Goal: Task Accomplishment & Management: Manage account settings

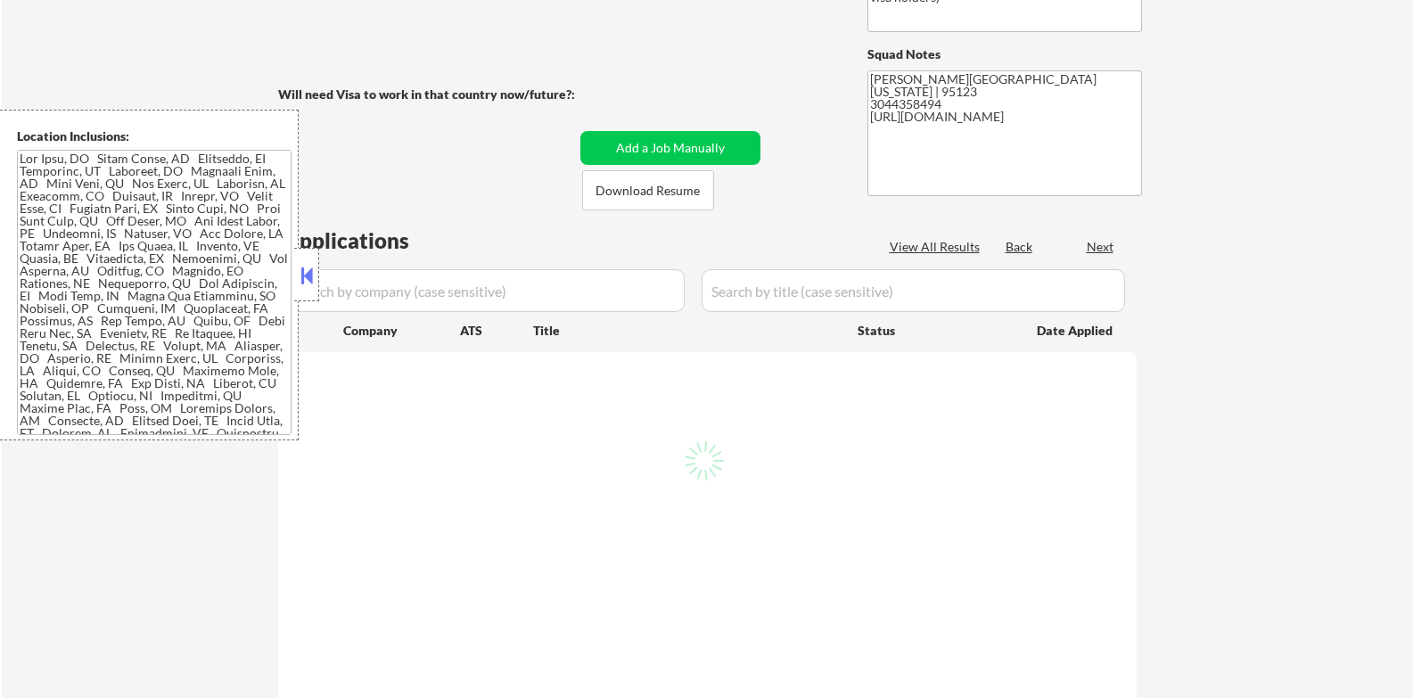
scroll to position [149, 0]
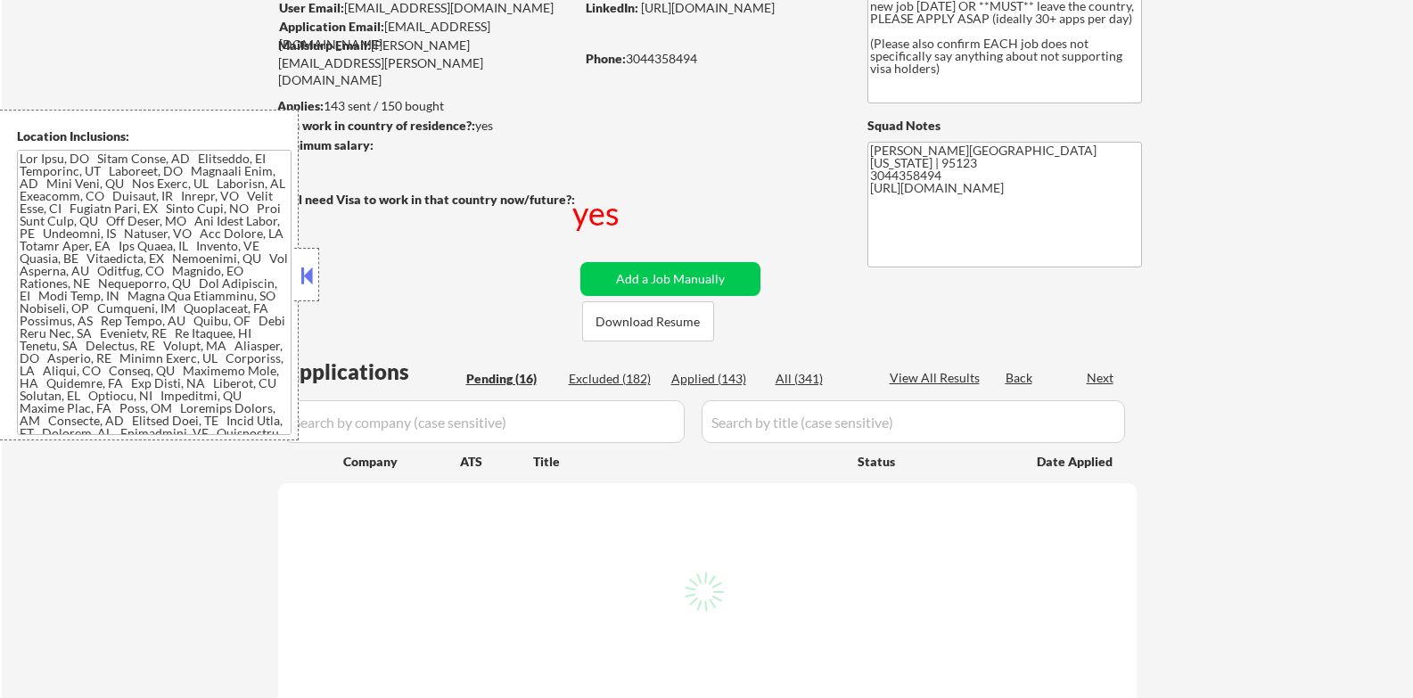
select select ""pending""
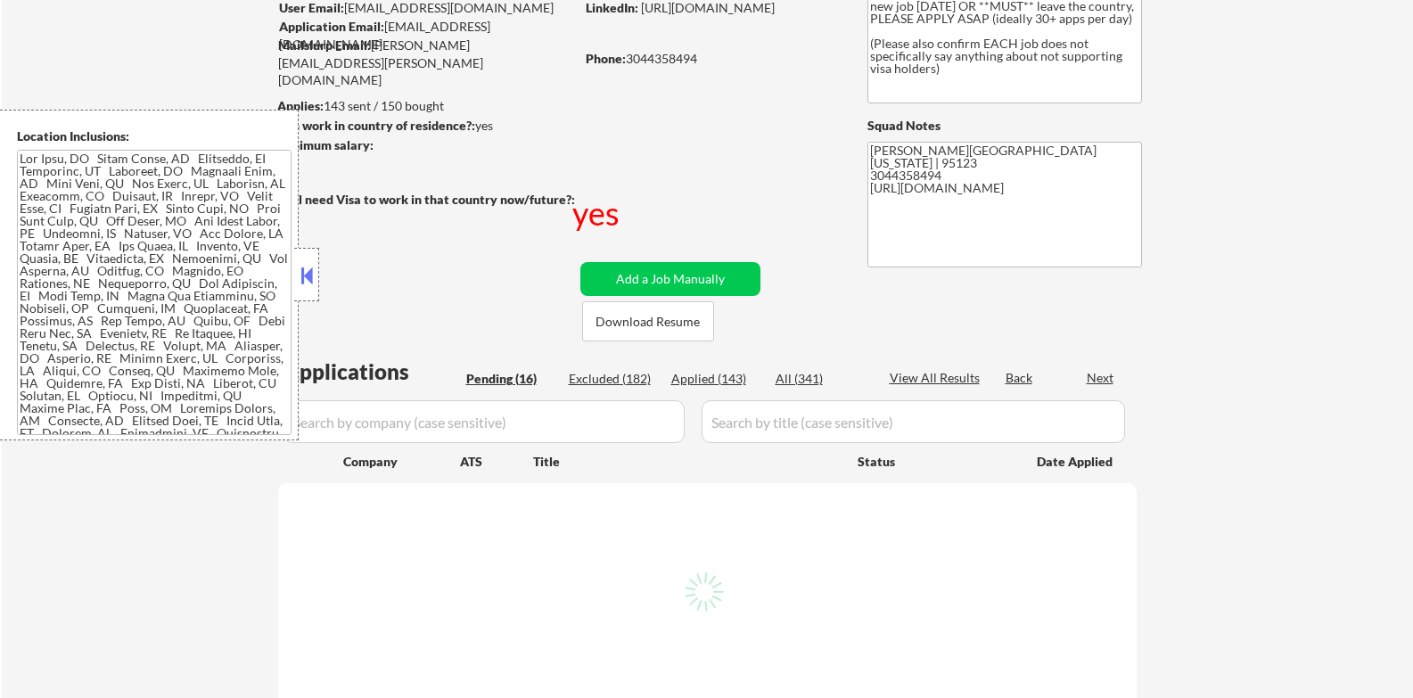
select select ""pending""
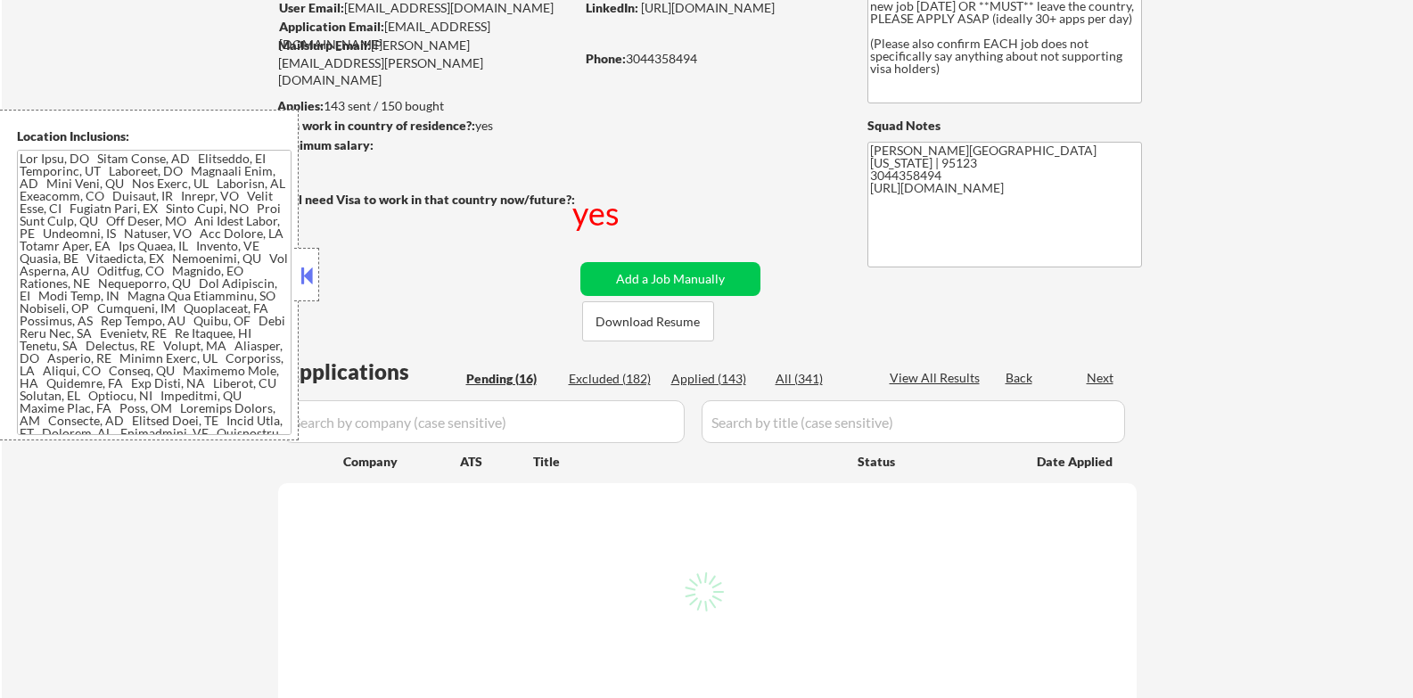
select select ""pending""
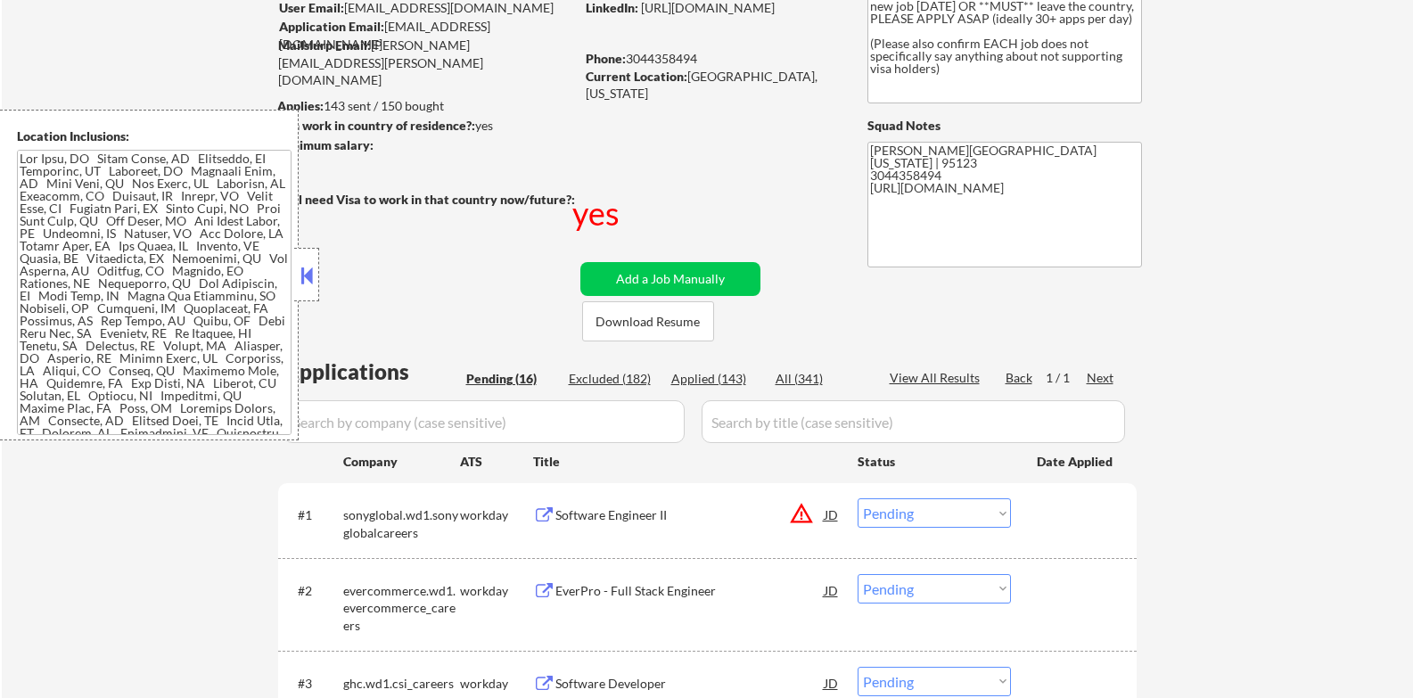
click at [309, 284] on button at bounding box center [307, 275] width 20 height 27
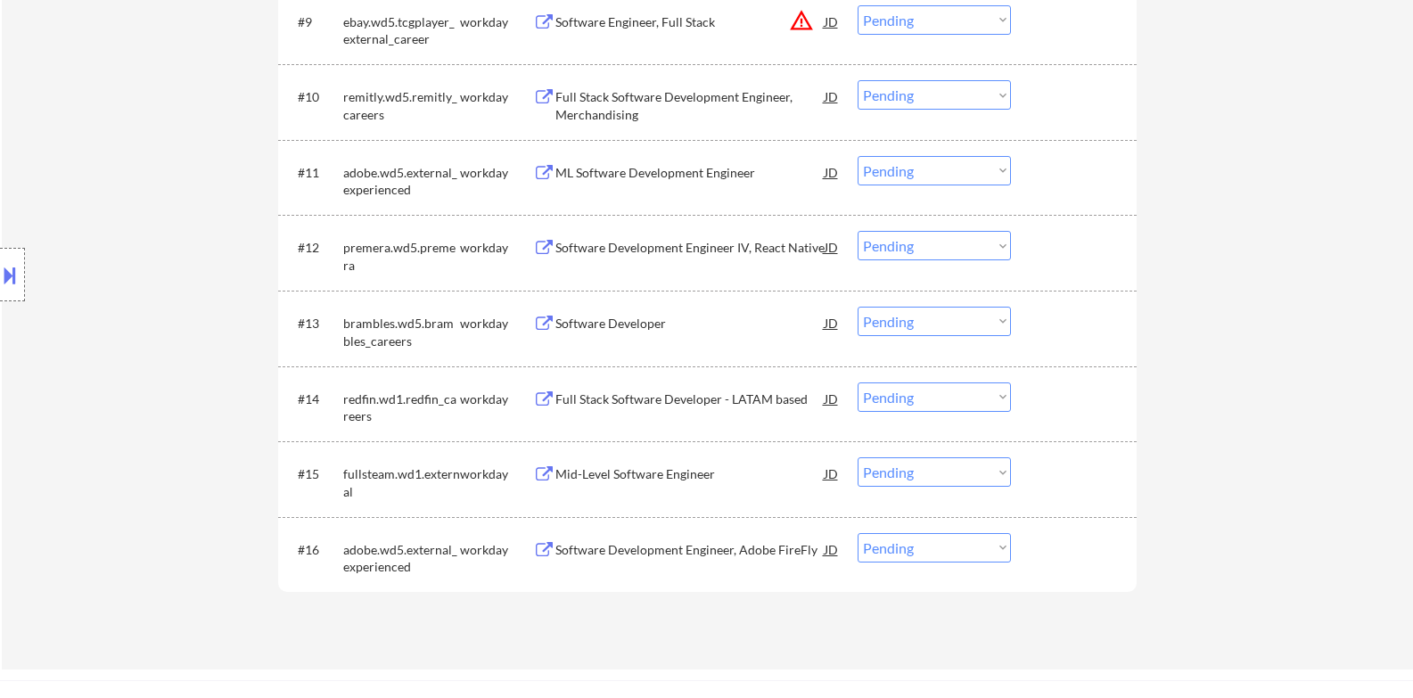
scroll to position [1337, 0]
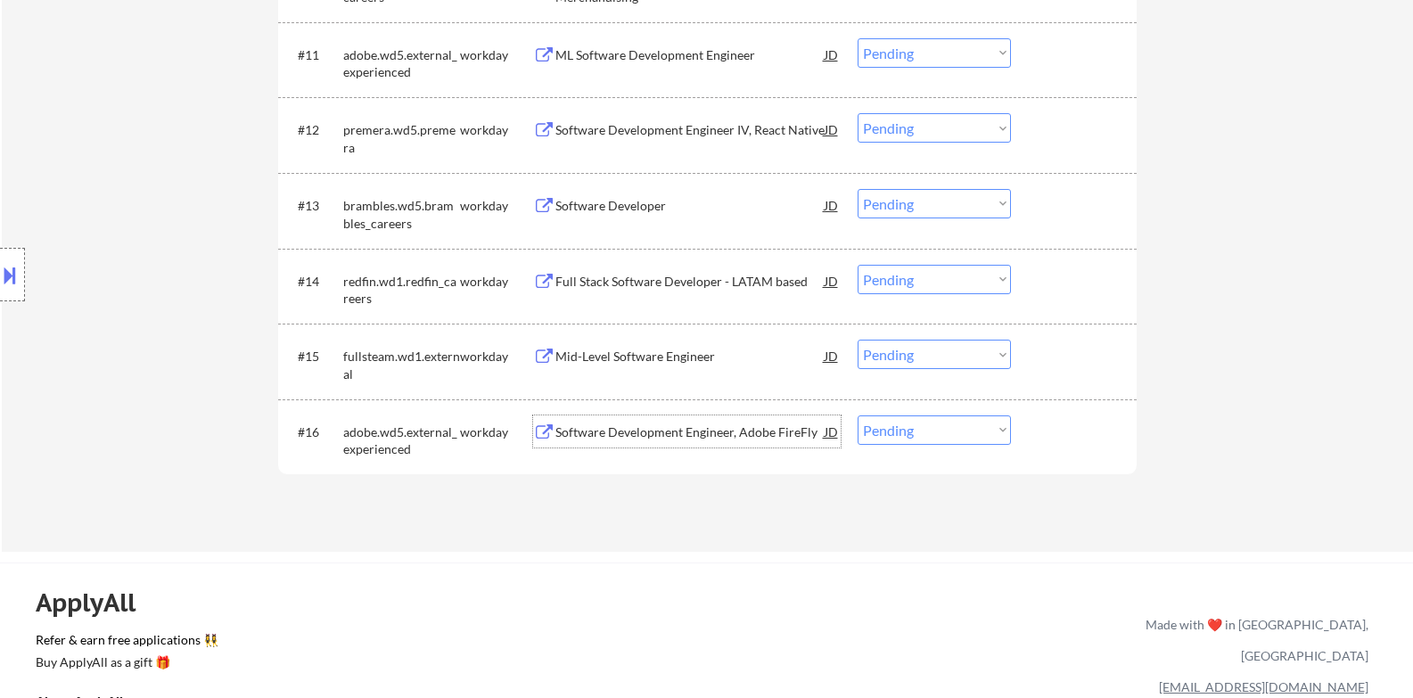
click at [749, 434] on div "Software Development Engineer, Adobe FireFly" at bounding box center [689, 432] width 269 height 18
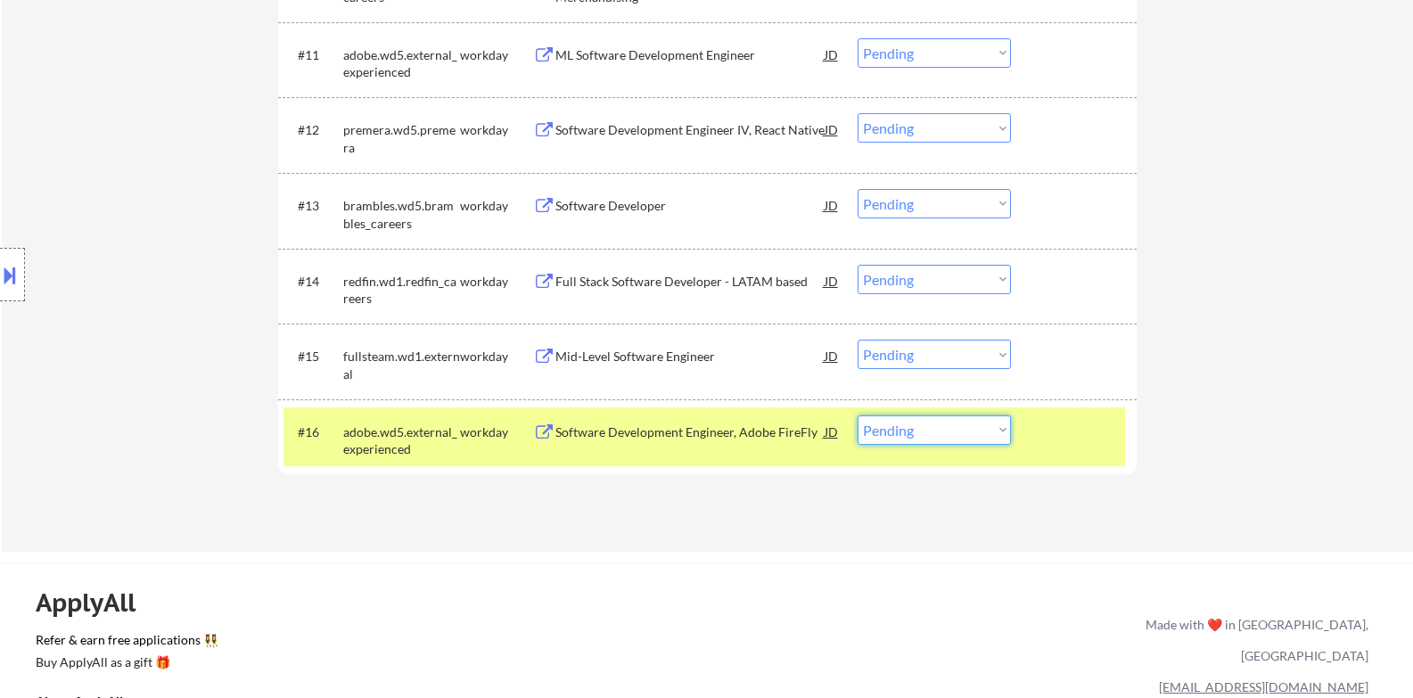
click at [987, 423] on select "Choose an option... Pending Applied Excluded (Questions) Excluded (Expired) Exc…" at bounding box center [934, 429] width 153 height 29
select select ""excluded__expired_""
click at [858, 415] on select "Choose an option... Pending Applied Excluded (Questions) Excluded (Expired) Exc…" at bounding box center [934, 429] width 153 height 29
click at [751, 444] on div "Software Development Engineer, Adobe FireFly" at bounding box center [689, 431] width 269 height 32
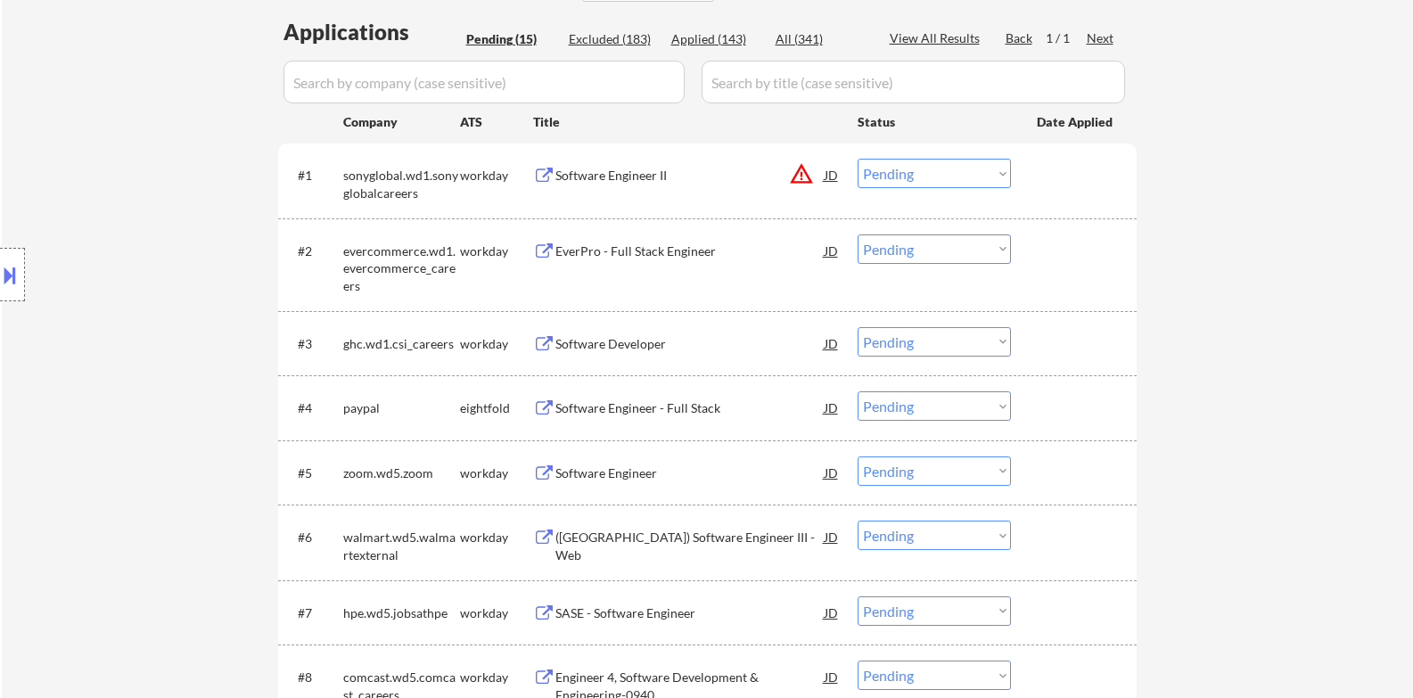
scroll to position [446, 0]
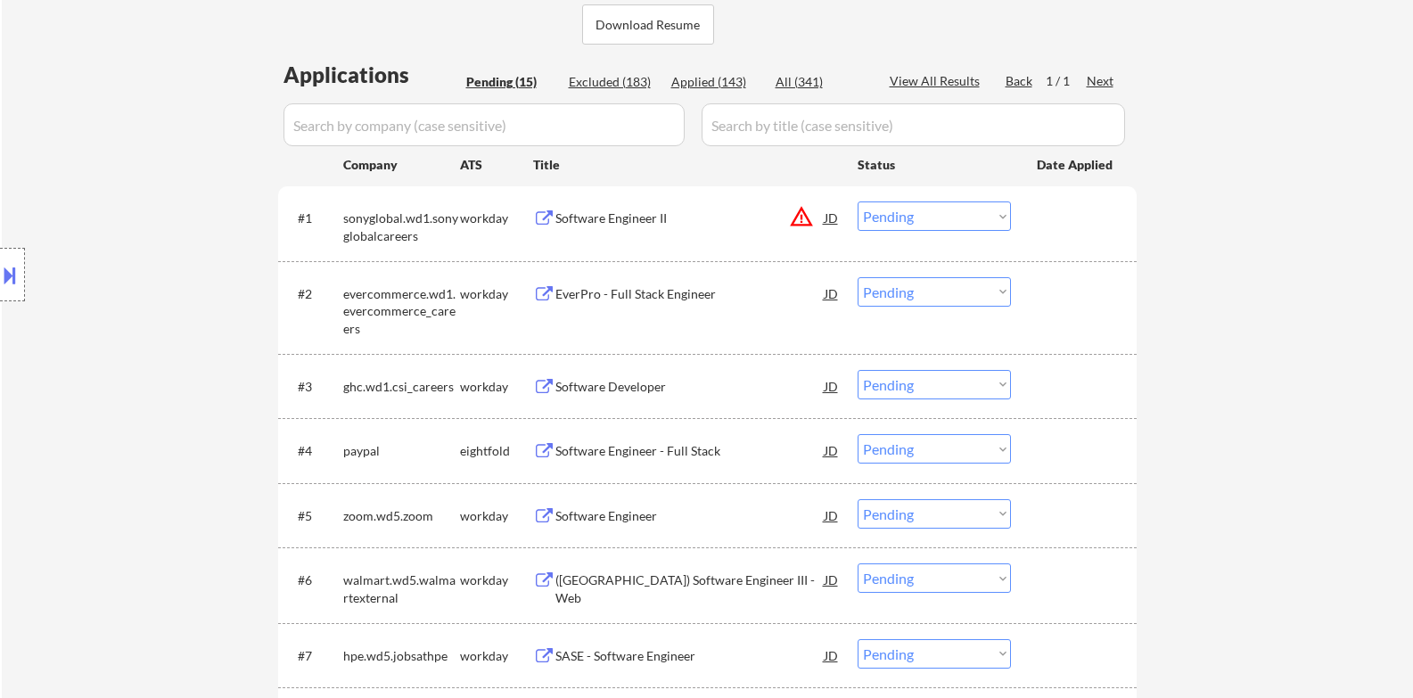
click at [654, 211] on div "Software Engineer II" at bounding box center [689, 219] width 269 height 18
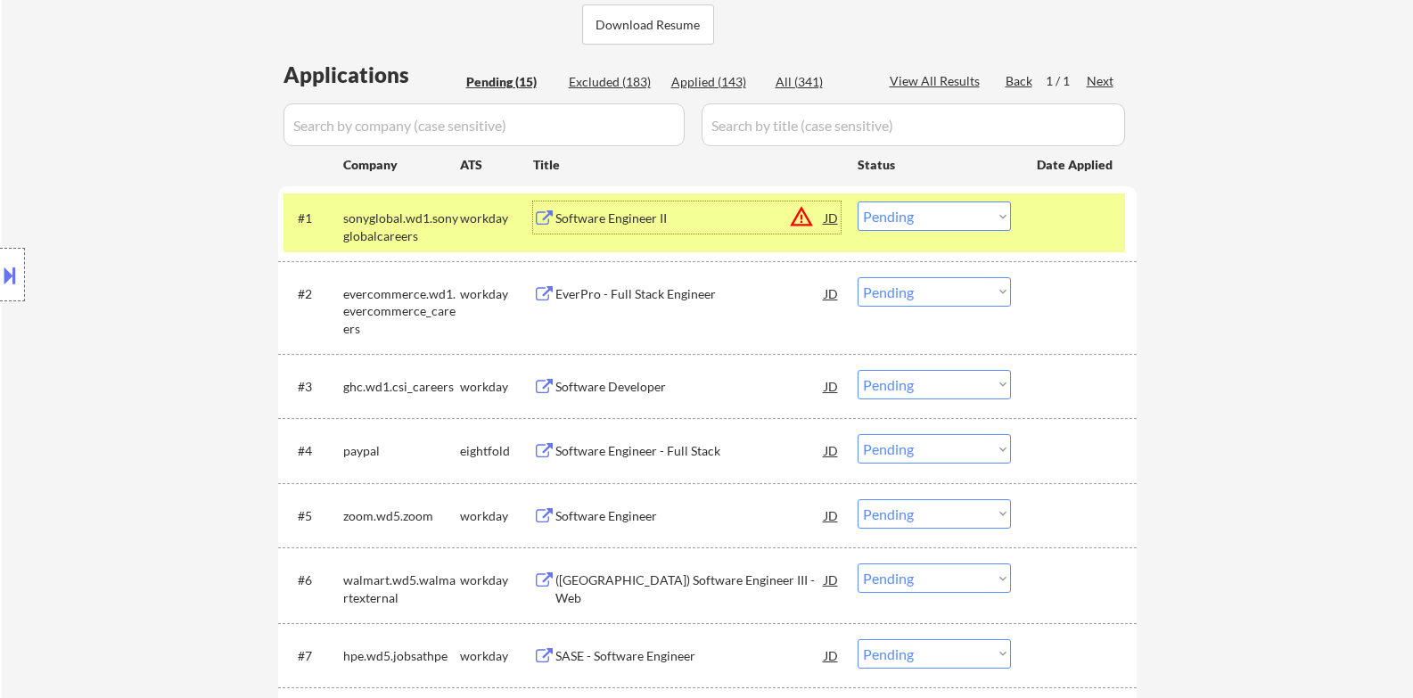
click at [1, 261] on div at bounding box center [12, 274] width 25 height 53
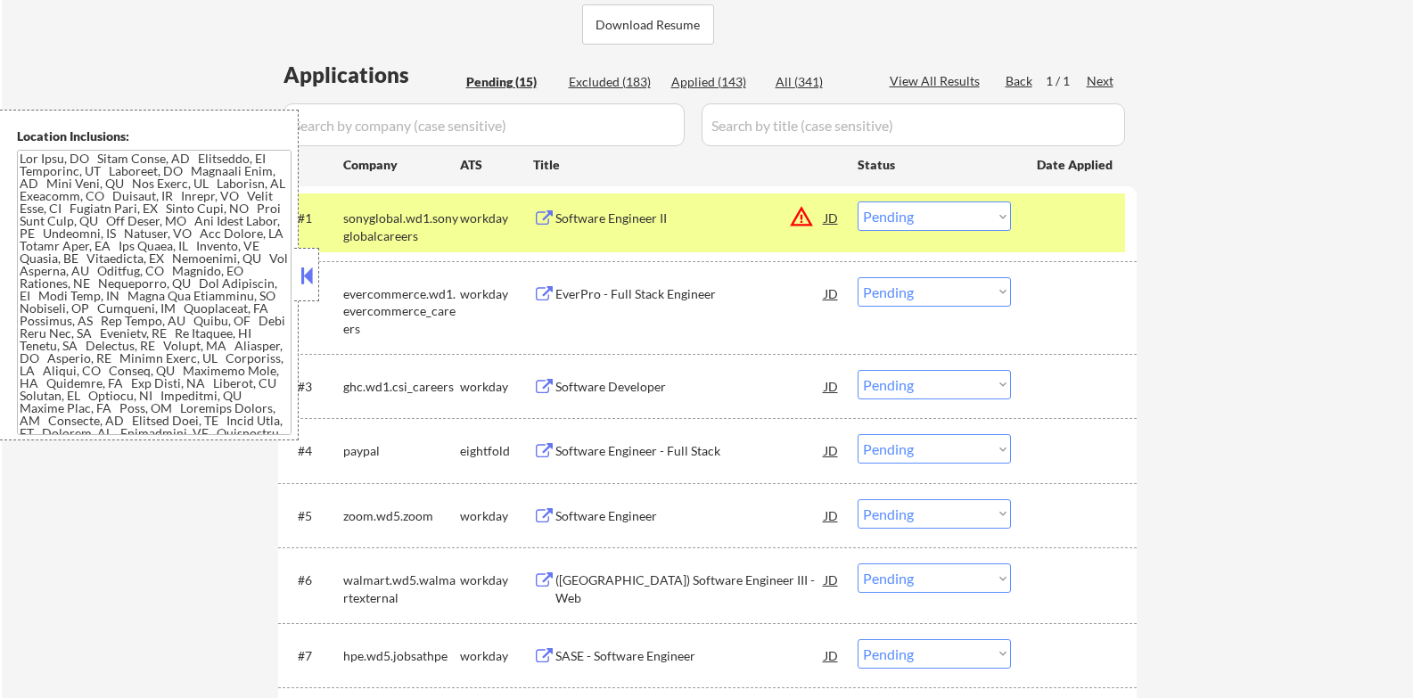
scroll to position [506, 0]
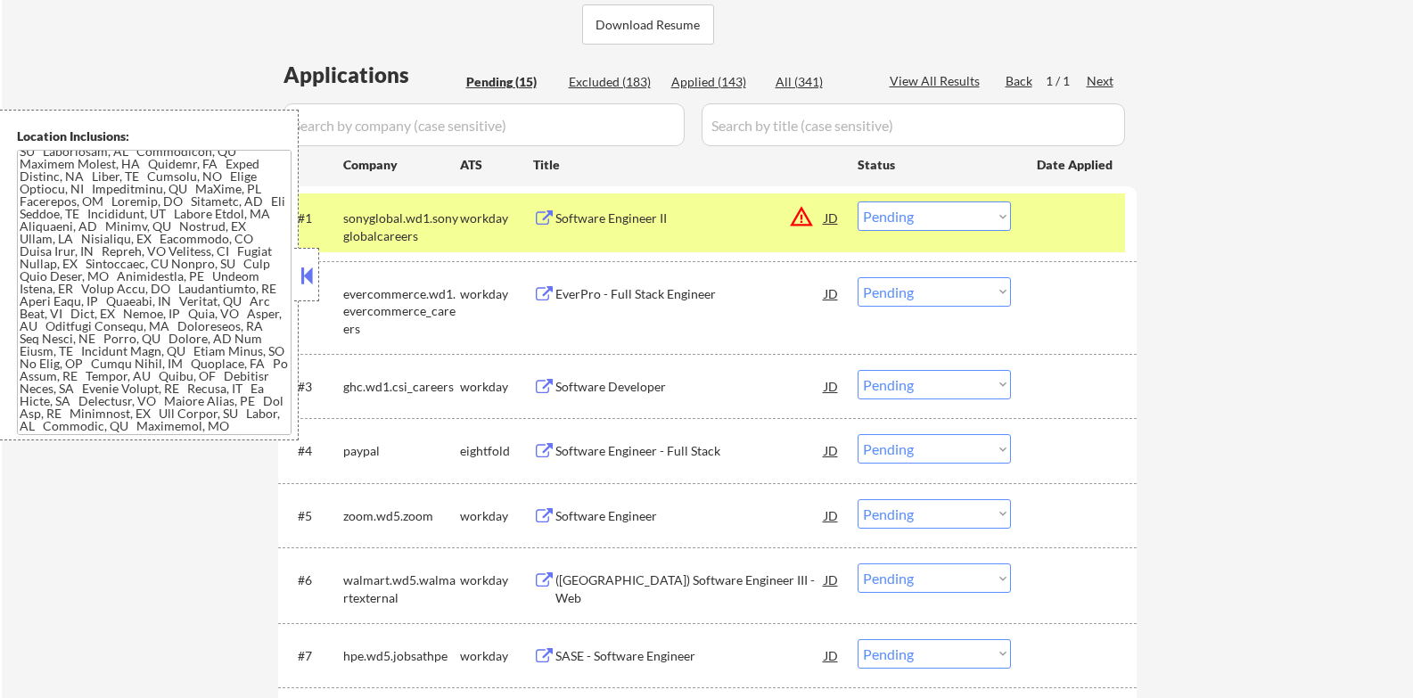
drag, startPoint x: 308, startPoint y: 279, endPoint x: 577, endPoint y: 80, distance: 334.0
click at [308, 278] on button at bounding box center [307, 275] width 20 height 27
